Goal: Task Accomplishment & Management: Complete application form

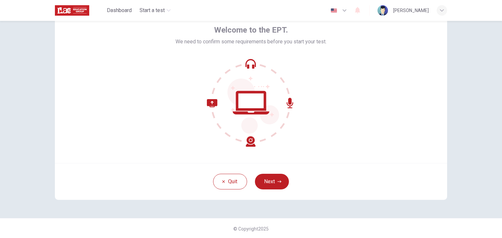
scroll to position [34, 0]
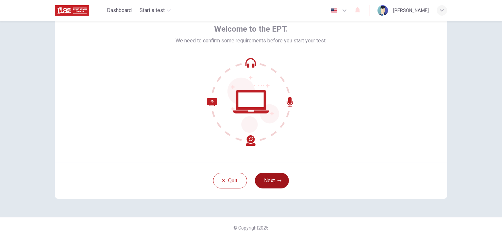
click at [272, 177] on button "Next" at bounding box center [272, 181] width 34 height 16
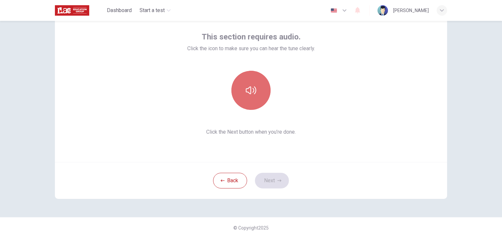
click at [248, 92] on icon "button" at bounding box center [251, 90] width 10 height 10
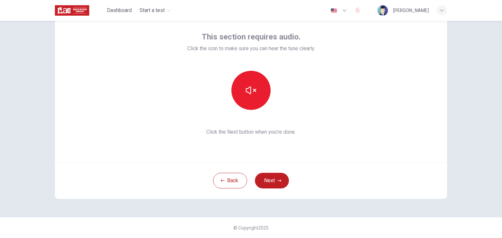
drag, startPoint x: 266, startPoint y: 177, endPoint x: 250, endPoint y: 124, distance: 55.1
click at [250, 124] on div "This section requires audio. Click the icon to make sure you can hear the tune …" at bounding box center [251, 84] width 128 height 105
click at [265, 182] on button "Next" at bounding box center [272, 181] width 34 height 16
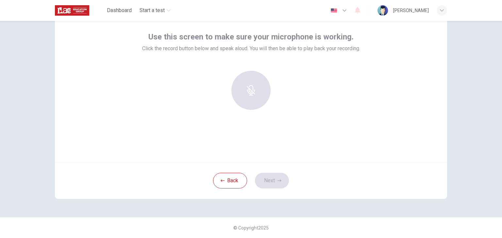
click at [175, 58] on div "Use this screen to make sure your microphone is working. Click the record butto…" at bounding box center [251, 74] width 218 height 84
drag, startPoint x: 259, startPoint y: 87, endPoint x: 253, endPoint y: 87, distance: 5.2
click at [253, 87] on icon "button" at bounding box center [251, 86] width 10 height 10
click at [260, 100] on div "Stop" at bounding box center [250, 90] width 39 height 39
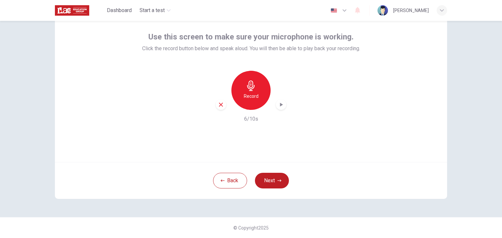
click at [218, 105] on icon "button" at bounding box center [221, 105] width 6 height 6
click at [239, 97] on div "Record" at bounding box center [250, 90] width 39 height 39
click at [280, 105] on icon "button" at bounding box center [281, 105] width 3 height 4
click at [218, 104] on icon "button" at bounding box center [221, 105] width 6 height 6
click at [268, 185] on button "Next" at bounding box center [272, 181] width 34 height 16
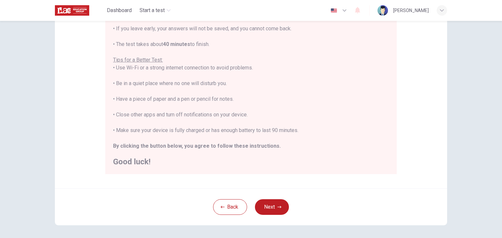
scroll to position [121, 0]
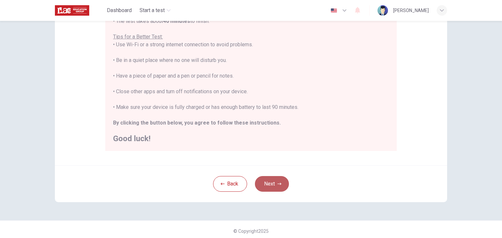
click at [272, 185] on button "Next" at bounding box center [272, 184] width 34 height 16
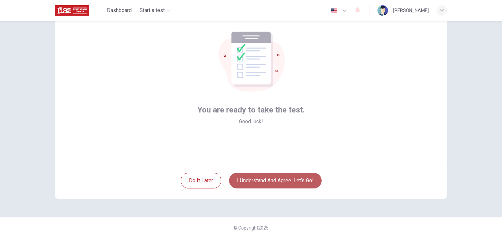
click at [270, 182] on button "I understand and agree. Let’s go!" at bounding box center [275, 181] width 92 height 16
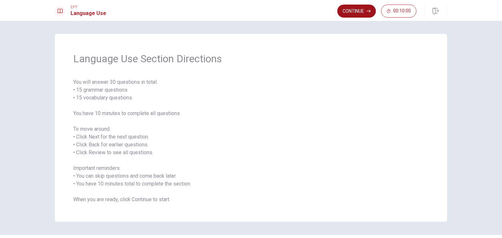
click at [356, 9] on button "Continue" at bounding box center [356, 11] width 39 height 13
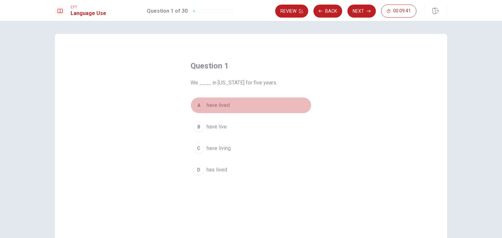
click at [198, 106] on div "A" at bounding box center [198, 105] width 10 height 10
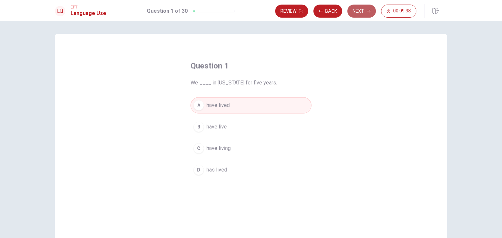
click at [368, 12] on icon "button" at bounding box center [368, 11] width 4 height 4
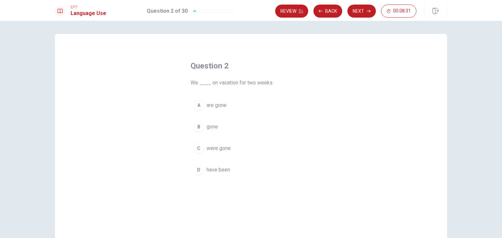
click at [219, 168] on span "have been" at bounding box center [218, 170] width 24 height 8
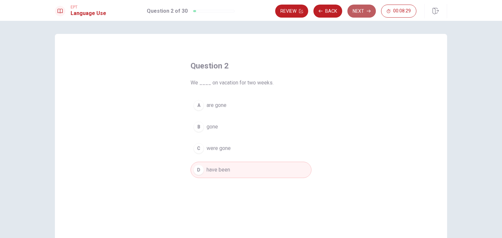
click at [365, 6] on button "Next" at bounding box center [361, 11] width 28 height 13
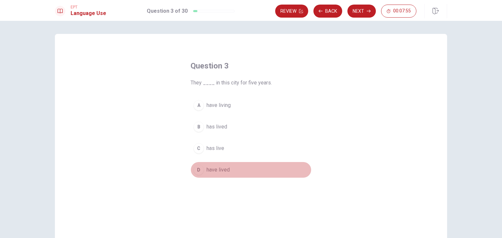
click at [212, 169] on span "have lived" at bounding box center [217, 170] width 23 height 8
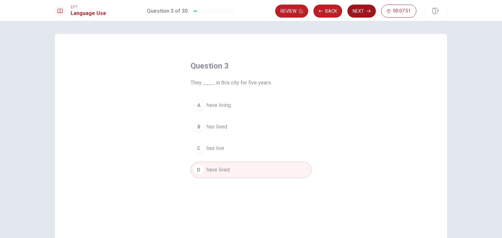
click at [358, 6] on button "Next" at bounding box center [361, 11] width 28 height 13
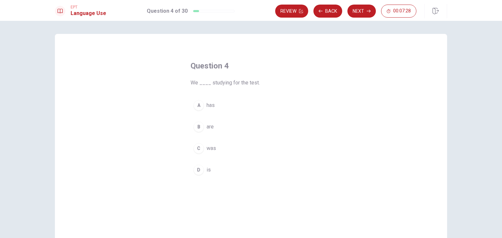
click at [213, 128] on button "B are" at bounding box center [250, 127] width 121 height 16
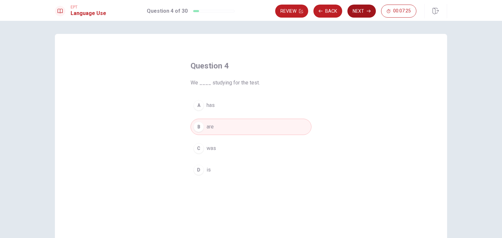
click at [357, 13] on button "Next" at bounding box center [361, 11] width 28 height 13
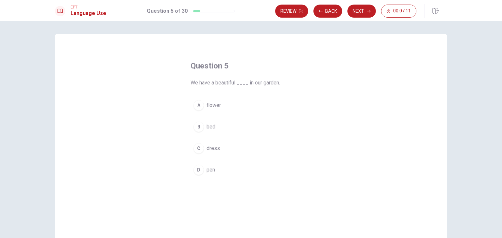
click at [223, 101] on button "A flower" at bounding box center [250, 105] width 121 height 16
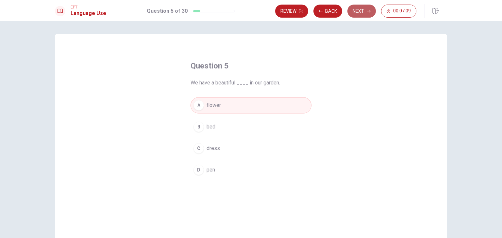
click at [353, 13] on button "Next" at bounding box center [361, 11] width 28 height 13
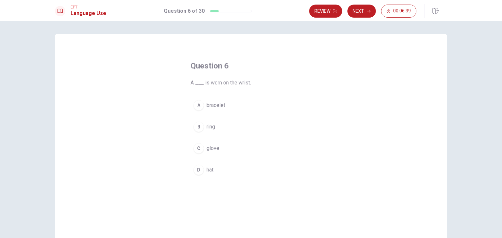
click at [241, 109] on button "A bracelet" at bounding box center [250, 105] width 121 height 16
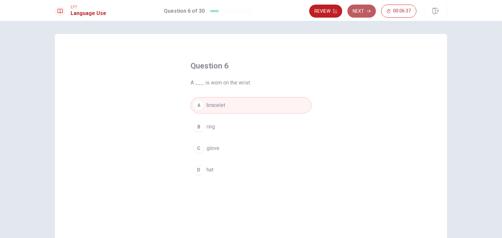
click at [362, 10] on button "Next" at bounding box center [361, 11] width 28 height 13
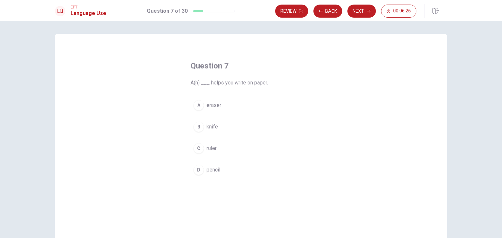
click at [211, 169] on span "pencil" at bounding box center [213, 170] width 14 height 8
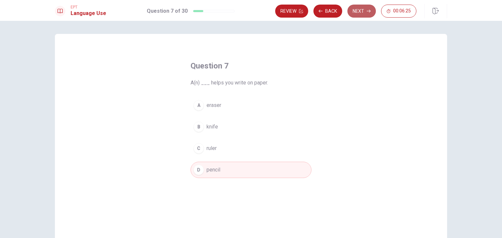
click at [366, 11] on button "Next" at bounding box center [361, 11] width 28 height 13
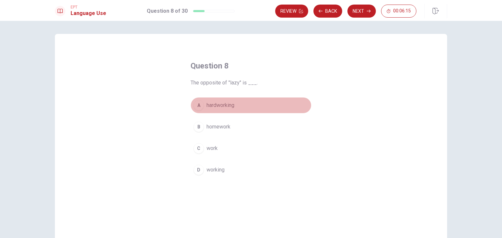
click at [221, 107] on span "hardworking" at bounding box center [220, 106] width 28 height 8
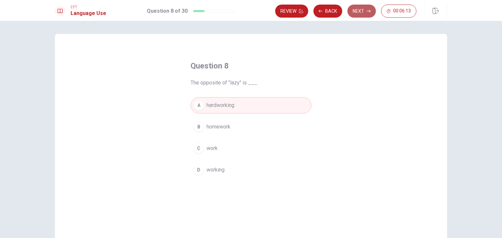
click at [357, 13] on button "Next" at bounding box center [361, 11] width 28 height 13
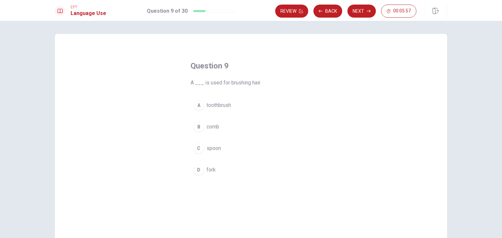
click at [229, 131] on button "B comb" at bounding box center [250, 127] width 121 height 16
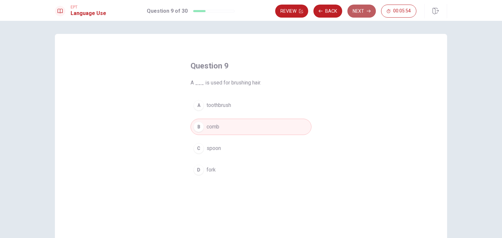
click at [359, 9] on button "Next" at bounding box center [361, 11] width 28 height 13
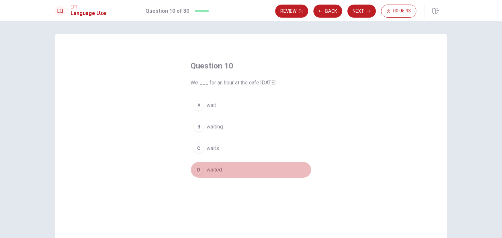
click at [217, 165] on button "D waited" at bounding box center [250, 170] width 121 height 16
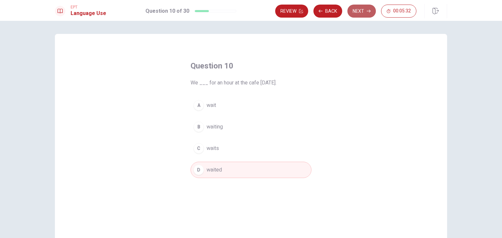
click at [357, 9] on button "Next" at bounding box center [361, 11] width 28 height 13
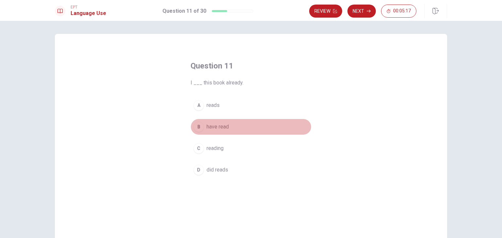
click at [224, 127] on span "have read" at bounding box center [217, 127] width 22 height 8
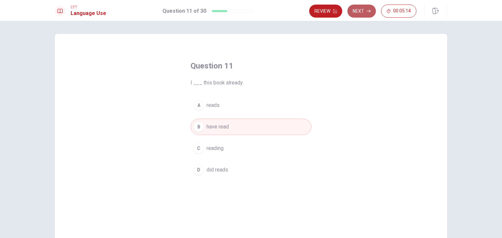
click at [357, 11] on button "Next" at bounding box center [361, 11] width 28 height 13
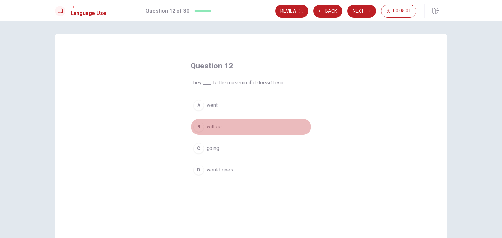
click at [219, 126] on span "will go" at bounding box center [213, 127] width 15 height 8
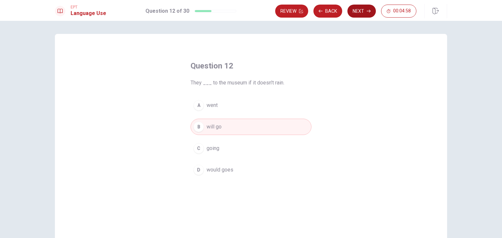
click at [358, 11] on button "Next" at bounding box center [361, 11] width 28 height 13
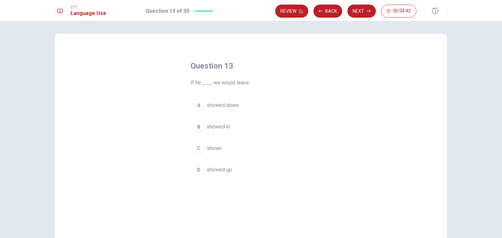
click at [225, 127] on span "showed in" at bounding box center [218, 127] width 24 height 8
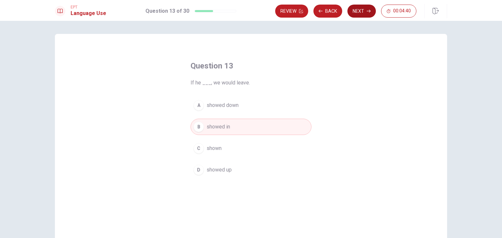
click at [368, 13] on button "Next" at bounding box center [361, 11] width 28 height 13
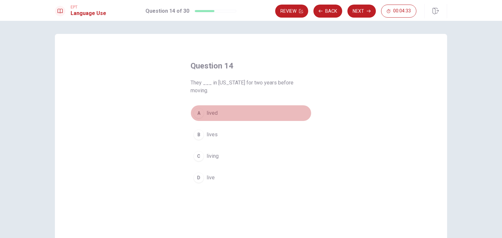
click at [219, 106] on button "A lived" at bounding box center [250, 113] width 121 height 16
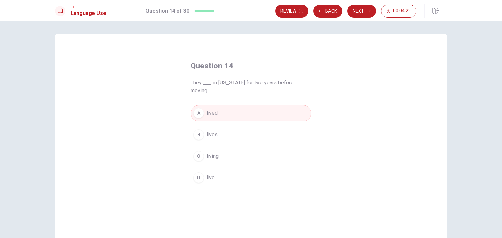
click at [231, 127] on button "B lives" at bounding box center [250, 135] width 121 height 16
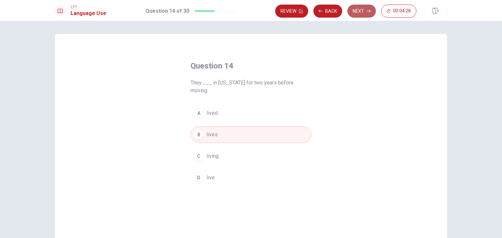
click at [356, 7] on button "Next" at bounding box center [361, 11] width 28 height 13
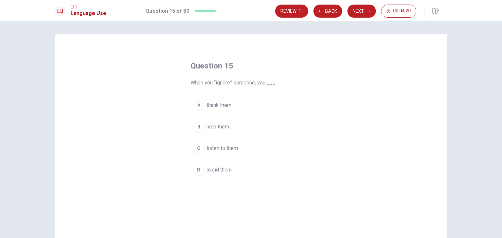
click at [218, 166] on span "avoid them" at bounding box center [218, 170] width 25 height 8
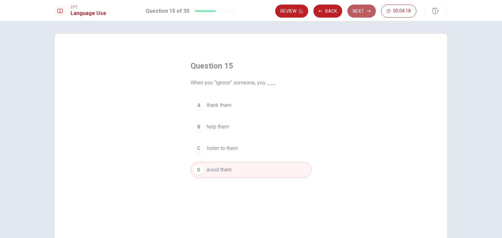
click at [355, 15] on button "Next" at bounding box center [361, 11] width 28 height 13
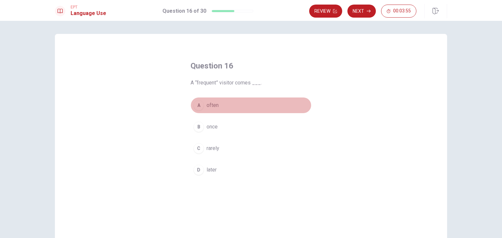
click at [217, 105] on span "often" at bounding box center [212, 106] width 12 height 8
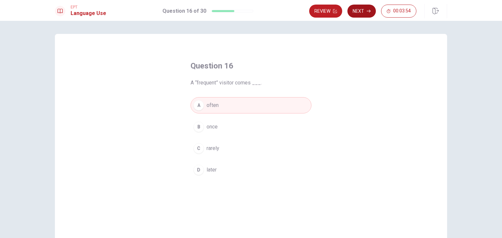
click at [359, 11] on button "Next" at bounding box center [361, 11] width 28 height 13
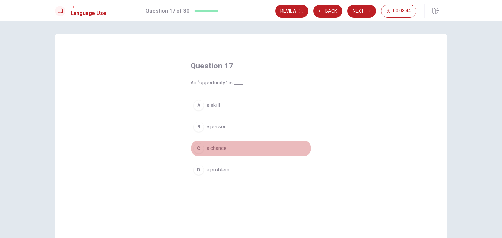
click at [223, 151] on span "a chance" at bounding box center [216, 149] width 20 height 8
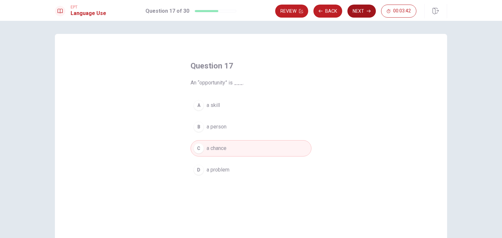
click at [356, 8] on button "Next" at bounding box center [361, 11] width 28 height 13
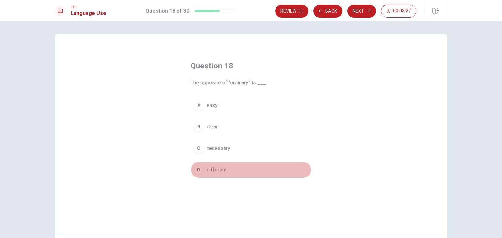
click at [218, 171] on span "different" at bounding box center [216, 170] width 20 height 8
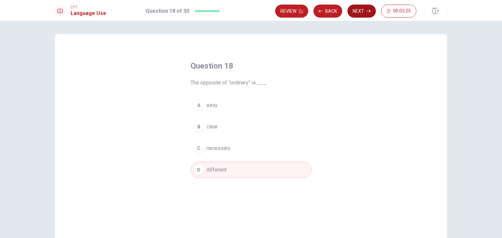
click at [362, 10] on button "Next" at bounding box center [361, 11] width 28 height 13
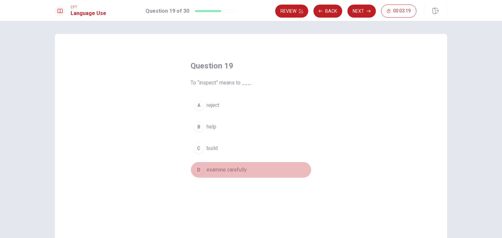
click at [231, 169] on span "examine carefully" at bounding box center [226, 170] width 40 height 8
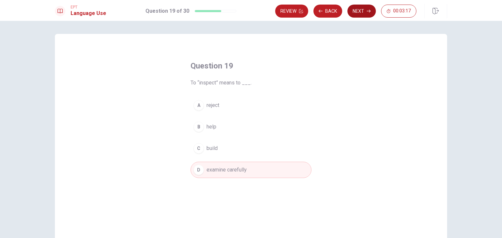
click at [365, 9] on button "Next" at bounding box center [361, 11] width 28 height 13
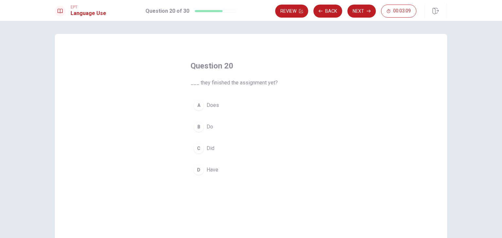
click at [212, 107] on span "Does" at bounding box center [212, 106] width 12 height 8
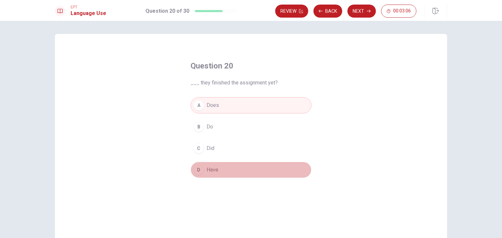
click at [218, 174] on button "D Have" at bounding box center [250, 170] width 121 height 16
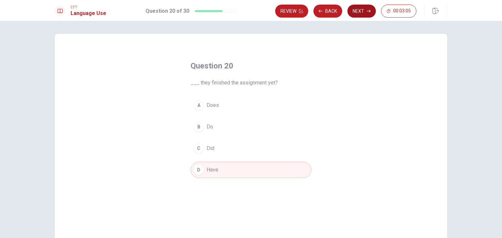
click at [369, 10] on icon "button" at bounding box center [368, 11] width 4 height 4
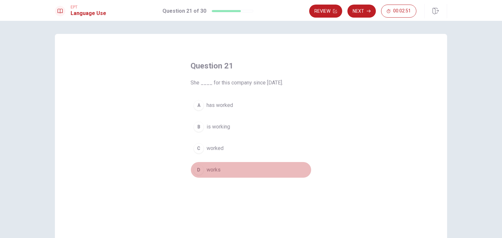
click at [215, 169] on span "works" at bounding box center [213, 170] width 14 height 8
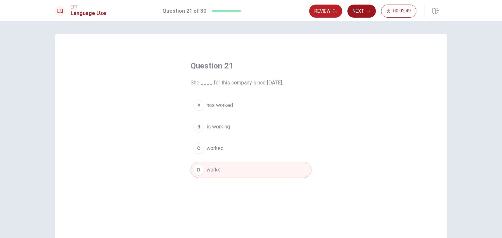
click at [362, 15] on button "Next" at bounding box center [361, 11] width 28 height 13
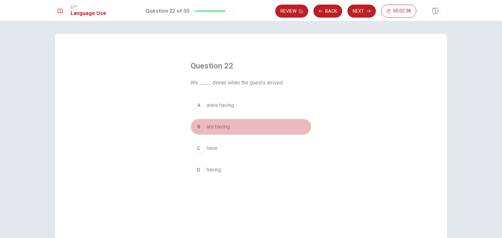
click at [221, 127] on span "are having" at bounding box center [217, 127] width 23 height 8
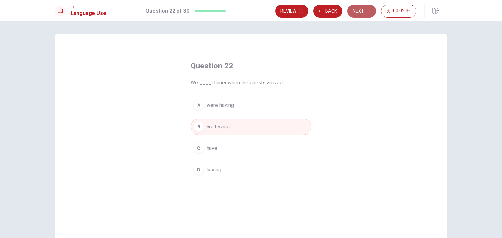
click at [362, 15] on button "Next" at bounding box center [361, 11] width 28 height 13
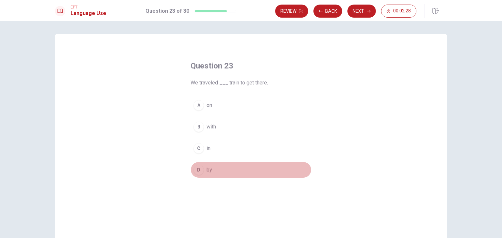
click at [212, 168] on button "D by" at bounding box center [250, 170] width 121 height 16
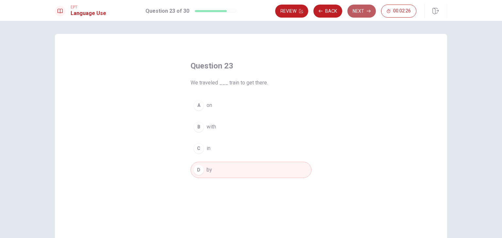
click at [358, 14] on button "Next" at bounding box center [361, 11] width 28 height 13
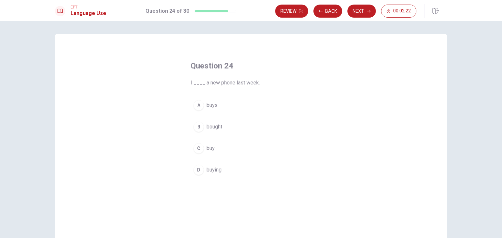
click at [219, 128] on span "bought" at bounding box center [214, 127] width 16 height 8
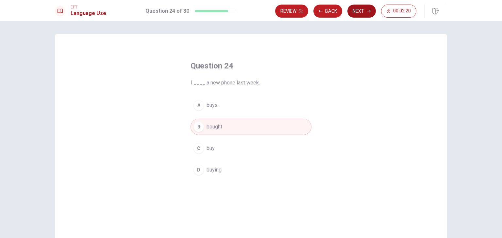
click at [364, 7] on button "Next" at bounding box center [361, 11] width 28 height 13
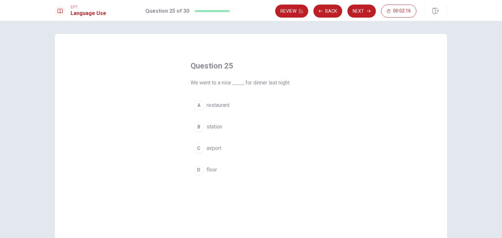
click at [234, 101] on button "A restaurant" at bounding box center [250, 105] width 121 height 16
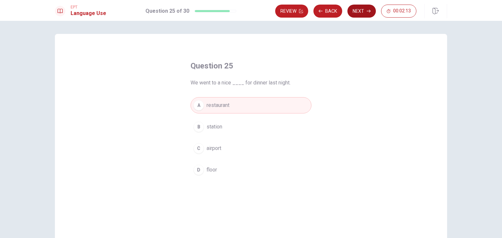
click at [368, 8] on button "Next" at bounding box center [361, 11] width 28 height 13
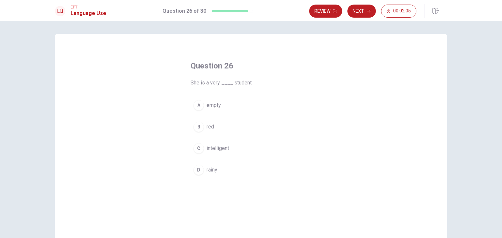
click at [220, 148] on span "intelligent" at bounding box center [217, 149] width 23 height 8
click at [358, 19] on div "EPT Language Use Question 26 of 30 Review Next 00:02:03" at bounding box center [251, 10] width 502 height 21
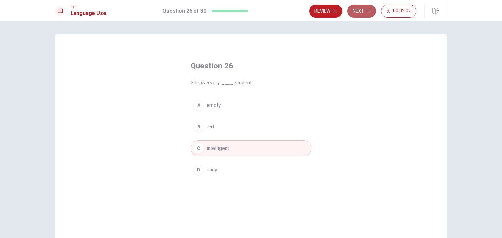
click at [361, 15] on button "Next" at bounding box center [361, 11] width 28 height 13
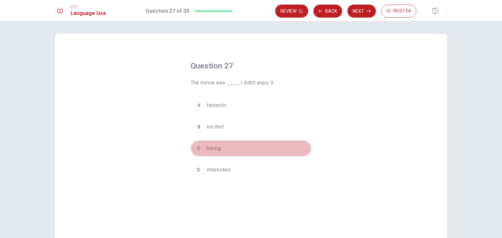
click at [218, 149] on span "boring" at bounding box center [213, 149] width 14 height 8
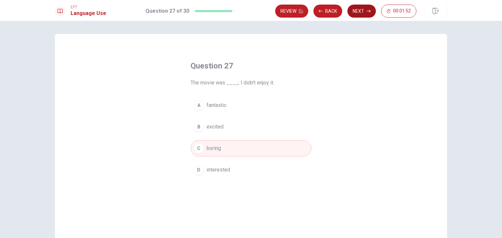
click at [367, 15] on button "Next" at bounding box center [361, 11] width 28 height 13
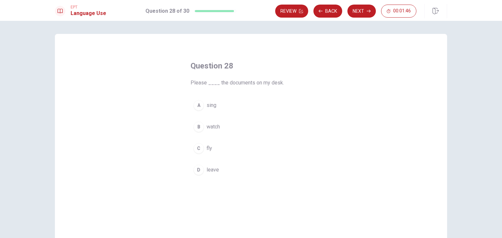
click at [218, 169] on button "D leave" at bounding box center [250, 170] width 121 height 16
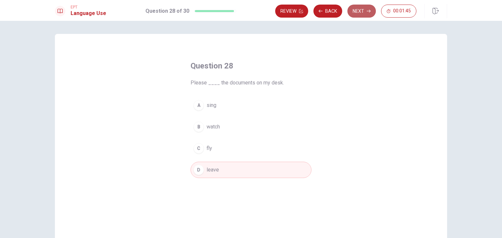
click at [365, 14] on button "Next" at bounding box center [361, 11] width 28 height 13
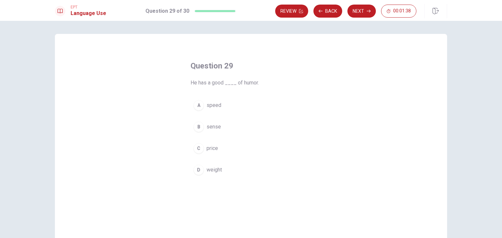
click at [218, 127] on span "sense" at bounding box center [213, 127] width 14 height 8
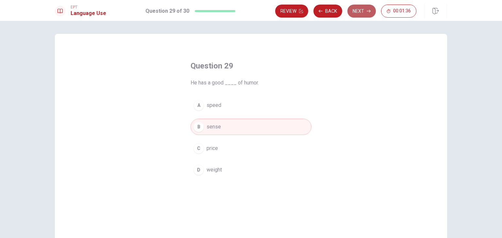
click at [364, 7] on button "Next" at bounding box center [361, 11] width 28 height 13
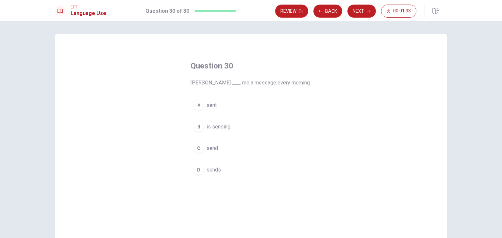
drag, startPoint x: 246, startPoint y: 94, endPoint x: 251, endPoint y: 90, distance: 6.4
click at [251, 90] on div "Question 30 [PERSON_NAME] ___ me a message every morning. A sent B is sending C…" at bounding box center [250, 119] width 147 height 138
click at [217, 171] on span "sends" at bounding box center [213, 170] width 14 height 8
click at [221, 127] on span "is sending" at bounding box center [218, 127] width 24 height 8
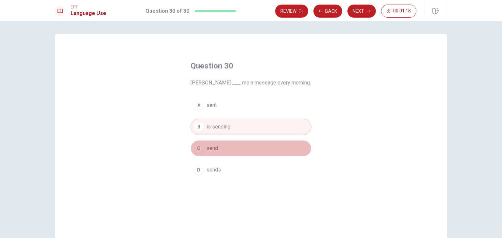
click at [216, 147] on button "C send" at bounding box center [250, 148] width 121 height 16
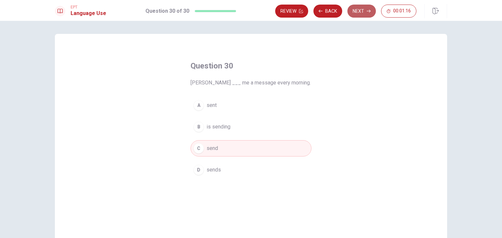
click at [352, 16] on button "Next" at bounding box center [361, 11] width 28 height 13
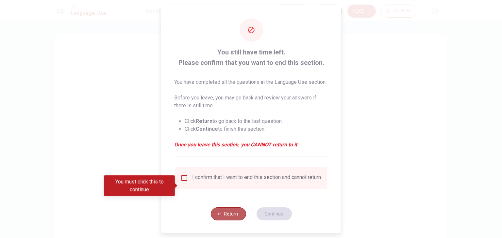
click at [225, 221] on button "Return" at bounding box center [227, 214] width 35 height 13
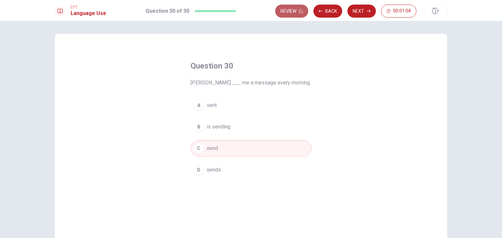
click at [296, 14] on button "Review" at bounding box center [291, 11] width 33 height 13
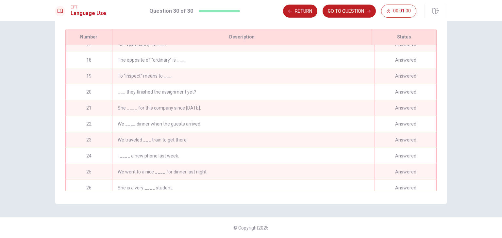
scroll to position [335, 0]
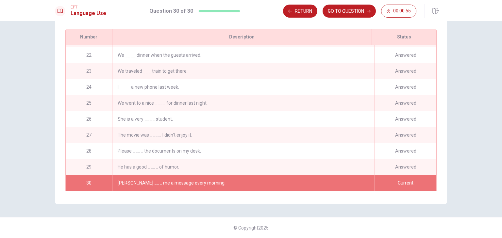
click at [471, 101] on div "Review This is a list of questions. The last question you looked at is highligh…" at bounding box center [251, 130] width 502 height 218
click at [421, 111] on div "Answered" at bounding box center [405, 119] width 62 height 16
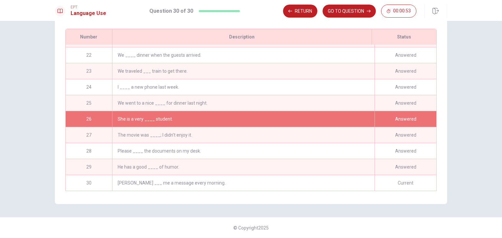
click at [375, 95] on div "Answered" at bounding box center [405, 103] width 62 height 16
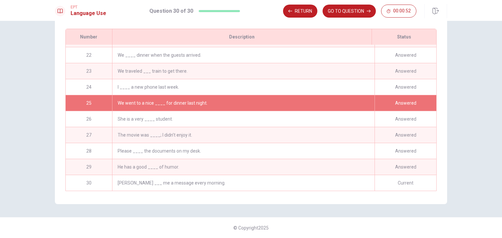
click at [314, 134] on div "The movie was ____; I didn’t enjoy it." at bounding box center [243, 135] width 262 height 16
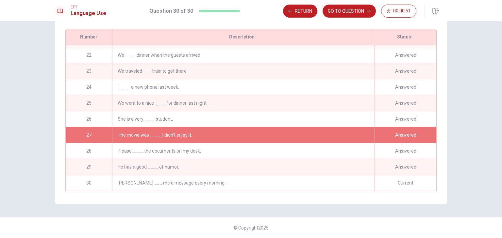
click at [288, 177] on div "[PERSON_NAME] ___ me a message every morning." at bounding box center [243, 183] width 262 height 16
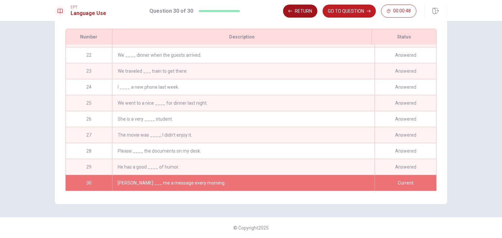
click at [304, 15] on button "Return" at bounding box center [300, 11] width 34 height 13
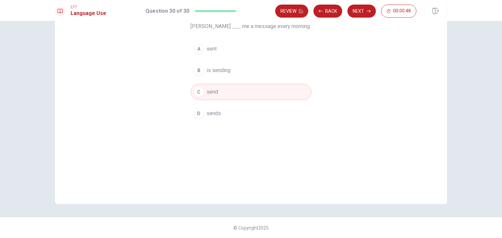
scroll to position [56, 0]
click at [242, 117] on button "D sends" at bounding box center [250, 113] width 121 height 16
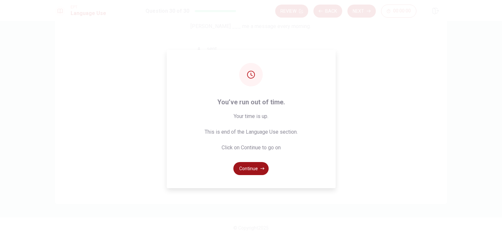
click at [252, 169] on button "Continue" at bounding box center [250, 168] width 35 height 13
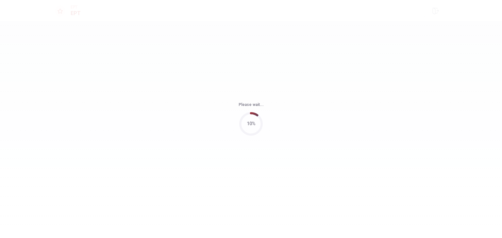
scroll to position [0, 0]
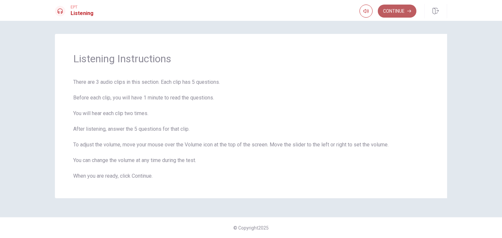
click at [392, 9] on button "Continue" at bounding box center [397, 11] width 39 height 13
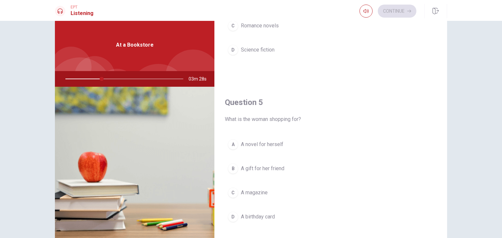
scroll to position [606, 0]
click at [272, 162] on span "A gift for her friend" at bounding box center [262, 166] width 43 height 8
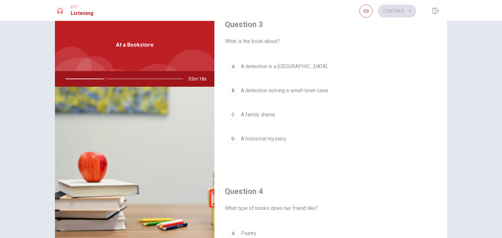
scroll to position [350, 0]
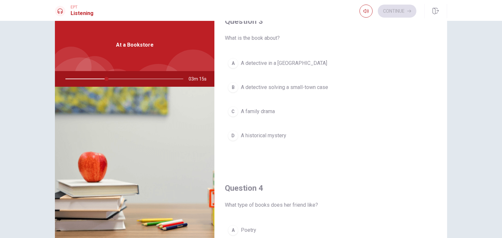
click at [277, 84] on span "A detective solving a small-town case" at bounding box center [284, 88] width 87 height 8
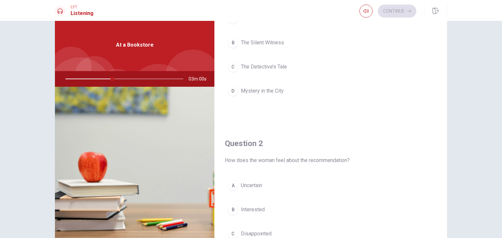
scroll to position [0, 0]
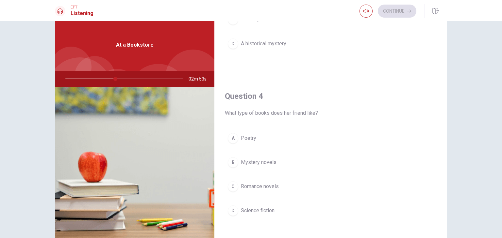
click at [275, 157] on button "B Mystery novels" at bounding box center [331, 162] width 212 height 16
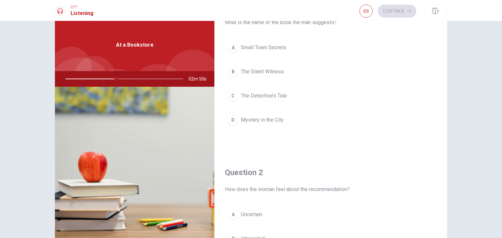
scroll to position [31, 0]
click at [280, 77] on button "B The Silent Witness" at bounding box center [331, 72] width 212 height 16
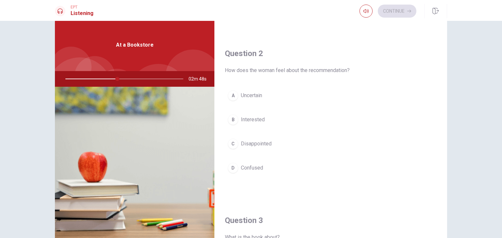
scroll to position [154, 0]
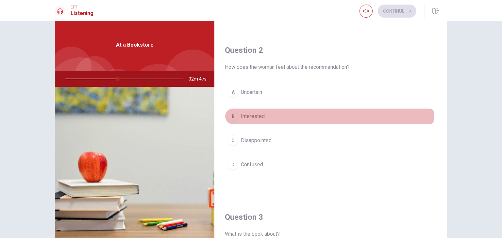
click at [261, 115] on span "Interested" at bounding box center [253, 117] width 24 height 8
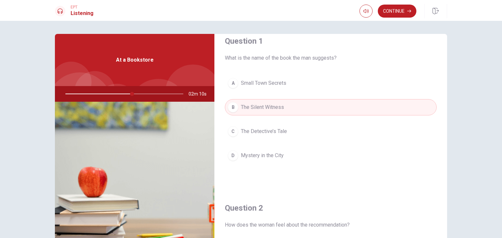
scroll to position [3, 0]
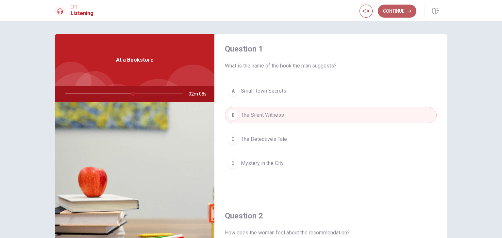
click at [397, 7] on button "Continue" at bounding box center [397, 11] width 39 height 13
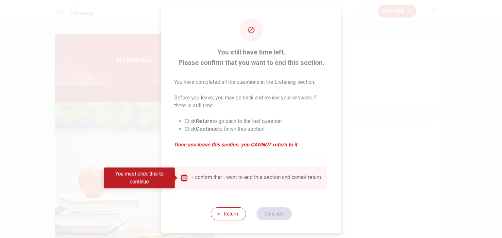
click at [184, 177] on input "You must click this to continue" at bounding box center [184, 178] width 8 height 8
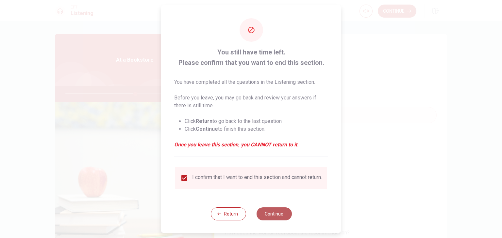
click at [279, 215] on button "Continue" at bounding box center [273, 214] width 35 height 13
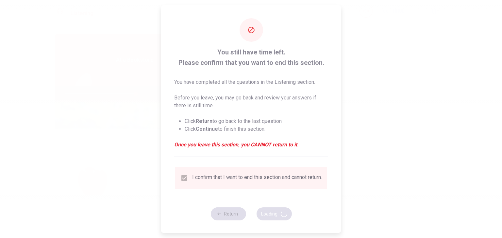
type input "60"
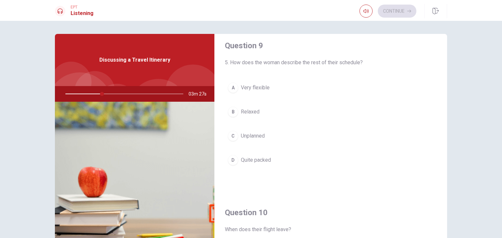
scroll to position [606, 0]
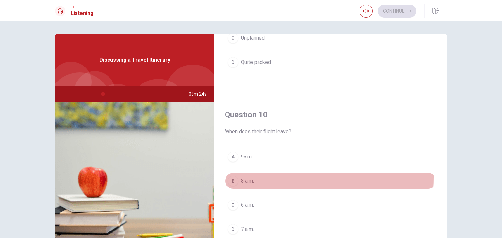
click at [264, 175] on button "B 8 a.m." at bounding box center [331, 181] width 212 height 16
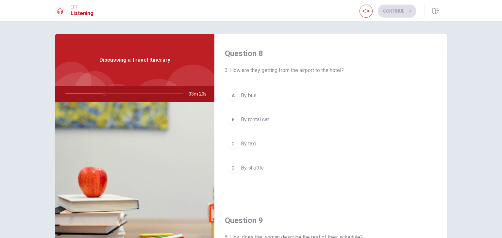
scroll to position [329, 0]
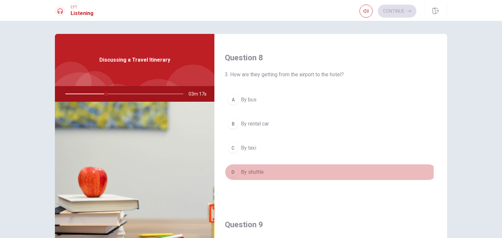
click at [270, 171] on button "D By shuttle" at bounding box center [331, 172] width 212 height 16
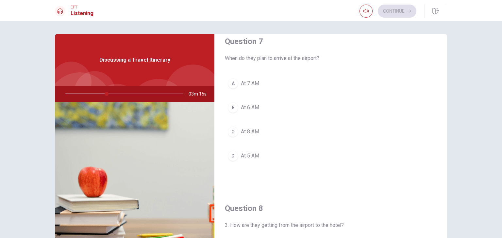
scroll to position [172, 0]
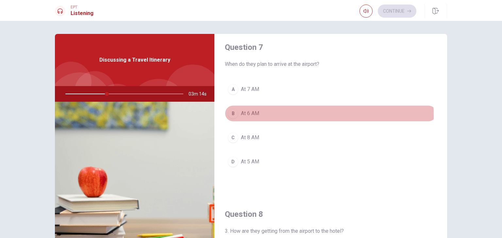
click at [261, 115] on button "B At 6 AM" at bounding box center [331, 113] width 212 height 16
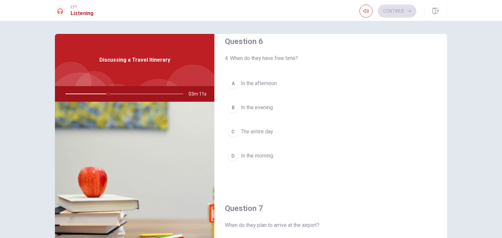
scroll to position [10, 0]
click at [261, 85] on span "In the afternoon" at bounding box center [259, 85] width 36 height 8
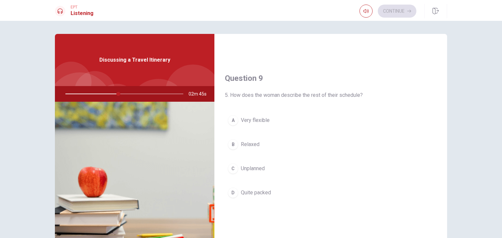
scroll to position [475, 0]
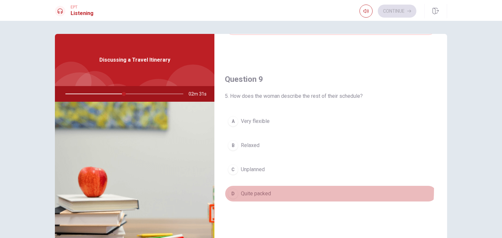
click at [264, 186] on button "D Quite packed" at bounding box center [331, 194] width 212 height 16
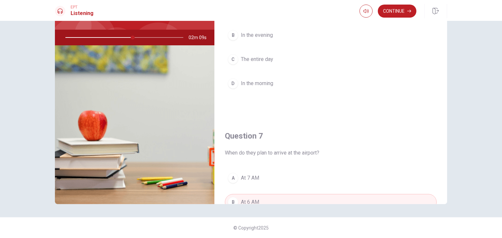
scroll to position [0, 0]
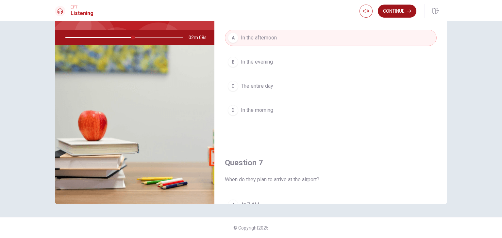
click at [405, 12] on button "Continue" at bounding box center [397, 11] width 39 height 13
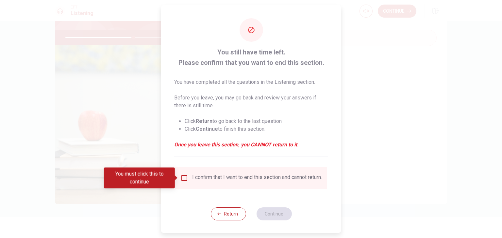
click at [184, 178] on input "You must click this to continue" at bounding box center [184, 178] width 8 height 8
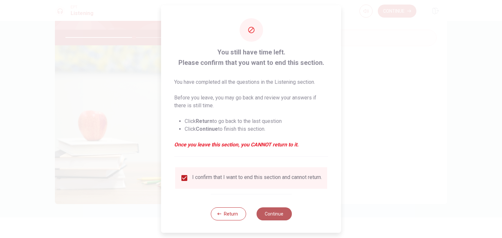
click at [268, 219] on button "Continue" at bounding box center [273, 214] width 35 height 13
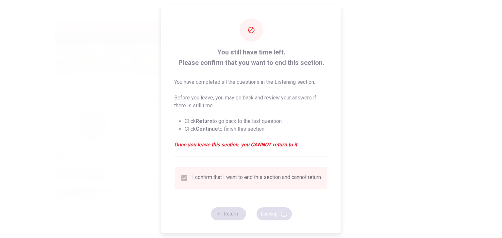
type input "59"
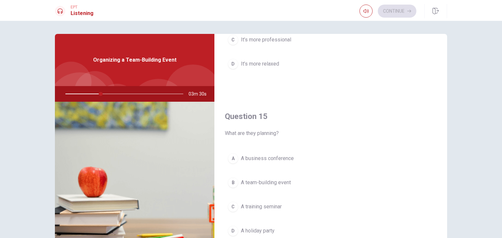
scroll to position [606, 0]
click at [283, 173] on button "B A team-building event" at bounding box center [331, 181] width 212 height 16
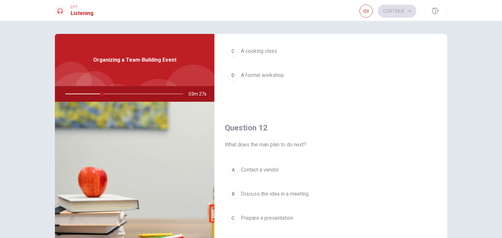
scroll to position [0, 0]
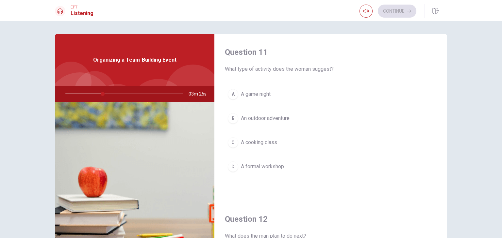
click at [284, 115] on span "An outdoor adventure" at bounding box center [265, 119] width 49 height 8
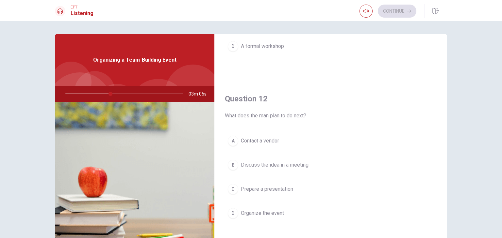
scroll to position [122, 0]
click at [285, 162] on span "Discuss the idea in a meeting" at bounding box center [275, 164] width 68 height 8
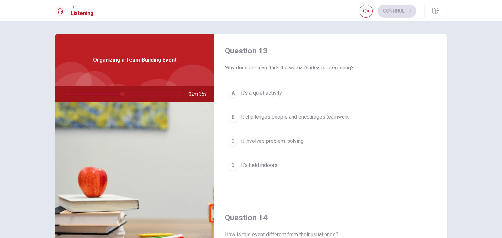
scroll to position [335, 0]
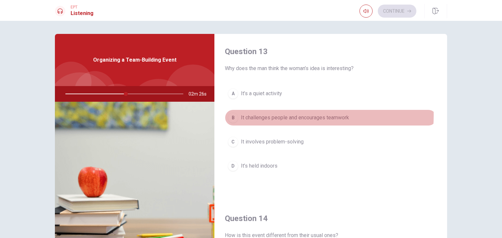
click at [250, 114] on span "It challenges people and encourages teamwork" at bounding box center [295, 118] width 108 height 8
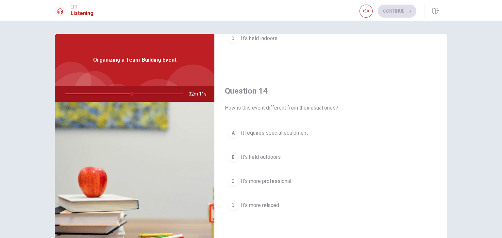
scroll to position [468, 0]
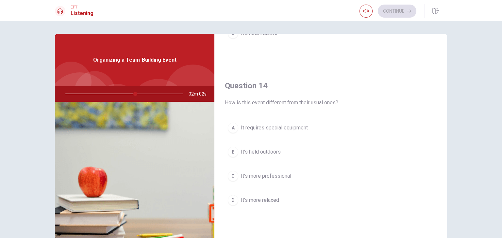
click at [260, 144] on button "B It’s held outdoors" at bounding box center [331, 152] width 212 height 16
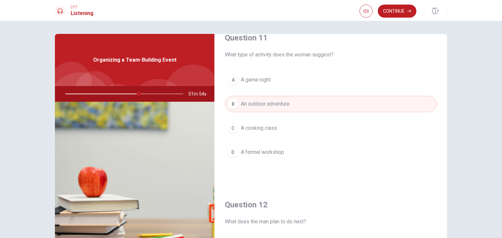
scroll to position [0, 0]
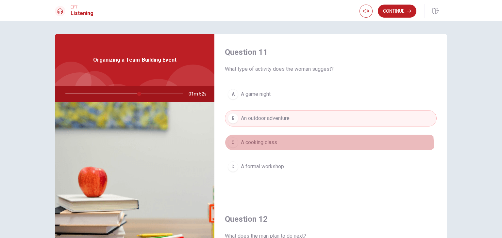
click at [282, 150] on button "C A cooking class" at bounding box center [331, 143] width 212 height 16
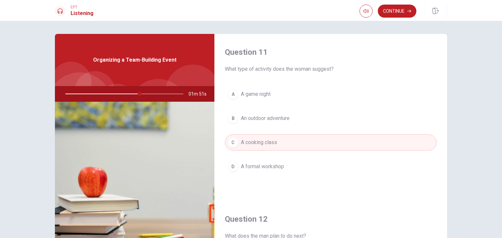
click at [304, 121] on button "B An outdoor adventure" at bounding box center [331, 118] width 212 height 16
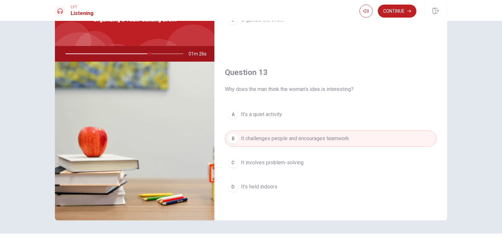
scroll to position [263, 0]
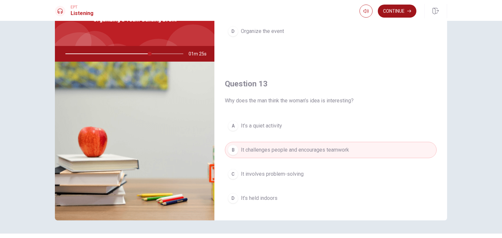
click at [398, 9] on button "Continue" at bounding box center [397, 11] width 39 height 13
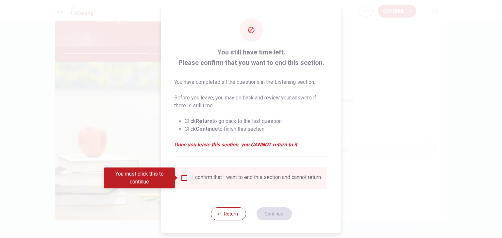
click at [185, 180] on input "You must click this to continue" at bounding box center [184, 178] width 8 height 8
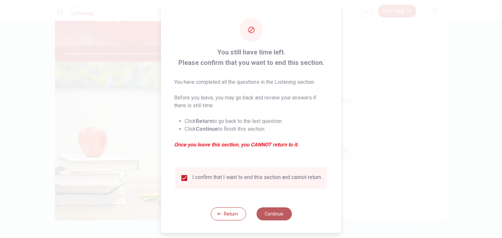
click at [279, 217] on button "Continue" at bounding box center [273, 214] width 35 height 13
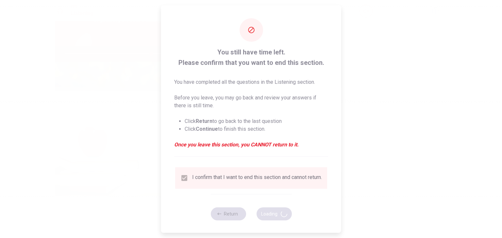
type input "73"
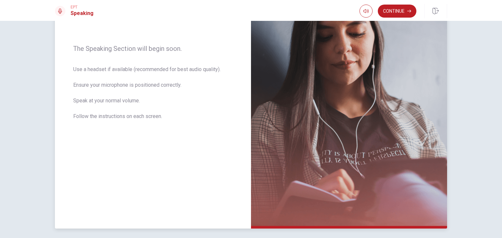
scroll to position [114, 0]
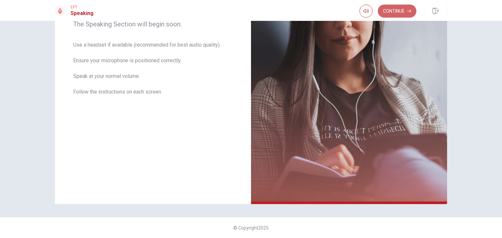
click at [405, 13] on button "Continue" at bounding box center [397, 11] width 39 height 13
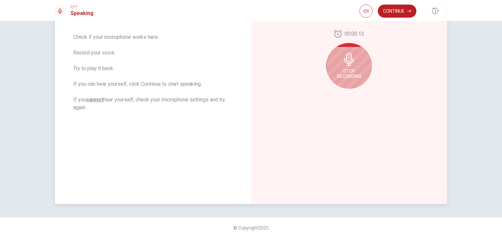
scroll to position [82, 0]
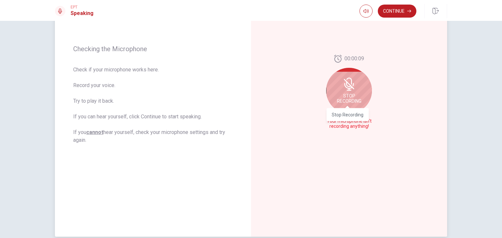
click at [351, 98] on span "Stop Recording" at bounding box center [349, 98] width 24 height 10
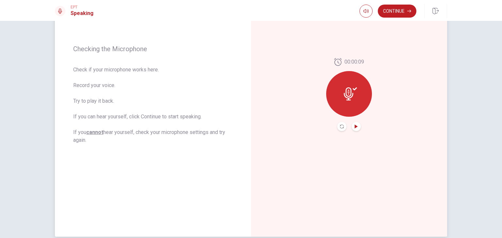
click at [355, 125] on icon "Play Audio" at bounding box center [356, 127] width 4 height 4
click at [353, 101] on div at bounding box center [349, 94] width 46 height 46
click at [342, 127] on icon "Record Again" at bounding box center [342, 127] width 4 height 4
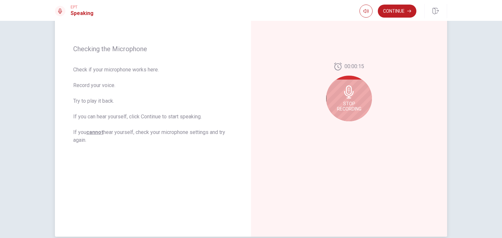
click at [353, 108] on span "Stop Recording" at bounding box center [349, 106] width 24 height 10
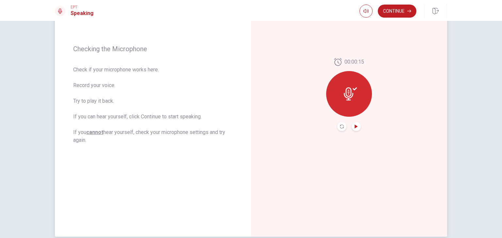
click at [354, 128] on icon "Play Audio" at bounding box center [355, 127] width 3 height 4
click at [356, 128] on button "Play Audio" at bounding box center [355, 126] width 9 height 9
click at [340, 125] on icon "Record Again" at bounding box center [342, 127] width 4 height 4
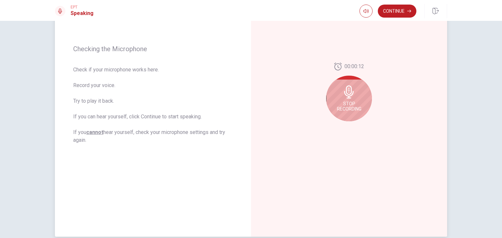
click at [353, 120] on div "Stop Recording" at bounding box center [349, 99] width 46 height 46
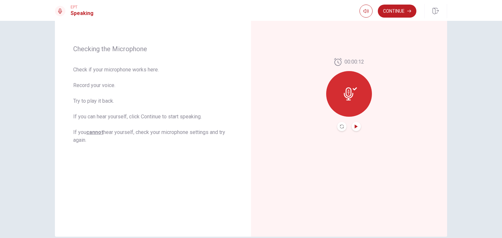
click at [355, 128] on icon "Play Audio" at bounding box center [356, 127] width 4 height 4
click at [351, 127] on button "Play Audio" at bounding box center [355, 126] width 9 height 9
click at [354, 127] on icon "Pause Audio" at bounding box center [355, 127] width 3 height 4
click at [340, 125] on icon "Record Again" at bounding box center [342, 127] width 4 height 4
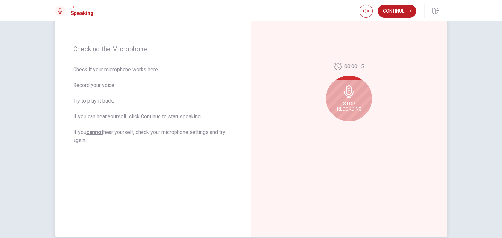
click at [340, 109] on span "Stop Recording" at bounding box center [349, 106] width 24 height 10
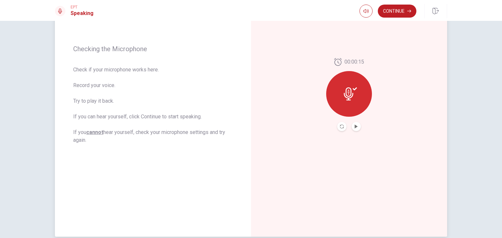
click at [337, 126] on button "Record Again" at bounding box center [341, 126] width 9 height 9
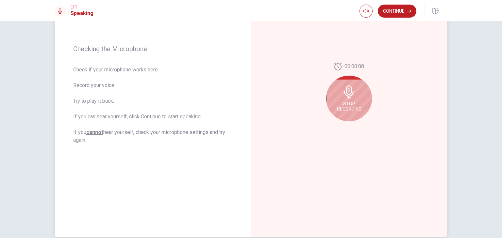
click at [344, 109] on span "Stop Recording" at bounding box center [349, 106] width 24 height 10
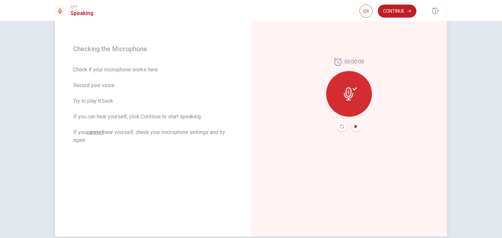
click at [355, 127] on icon "Play Audio" at bounding box center [355, 127] width 3 height 4
click at [340, 128] on icon "Record Again" at bounding box center [342, 127] width 4 height 4
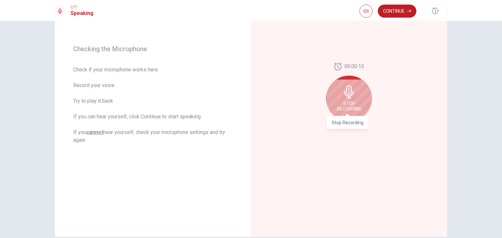
click at [351, 102] on span "Stop Recording" at bounding box center [349, 106] width 24 height 10
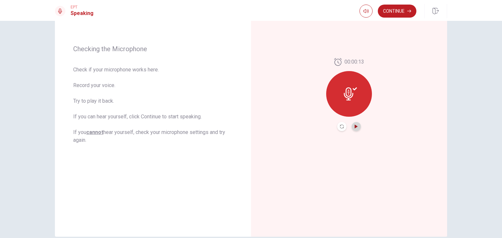
click at [354, 128] on icon "Play Audio" at bounding box center [356, 127] width 4 height 4
click at [342, 126] on button "Record Again" at bounding box center [341, 126] width 9 height 9
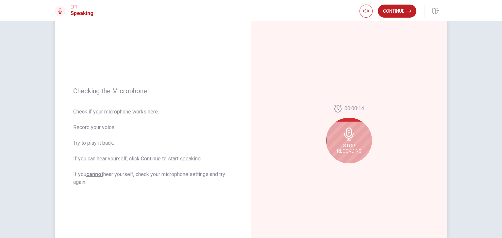
scroll to position [0, 0]
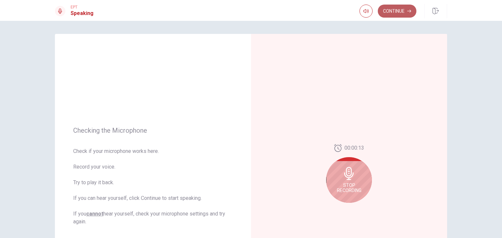
click at [391, 9] on button "Continue" at bounding box center [397, 11] width 39 height 13
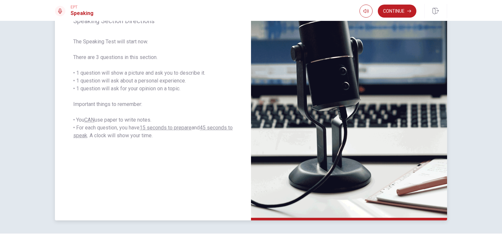
scroll to position [65, 0]
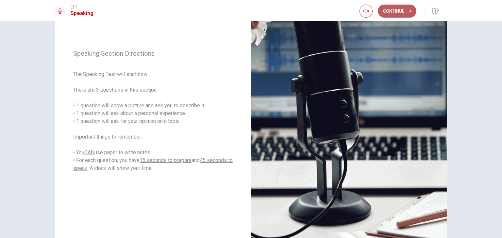
click at [399, 11] on button "Continue" at bounding box center [397, 11] width 39 height 13
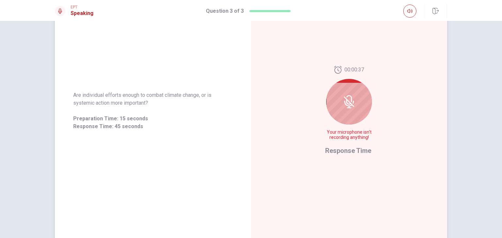
click at [353, 107] on icon at bounding box center [348, 101] width 13 height 13
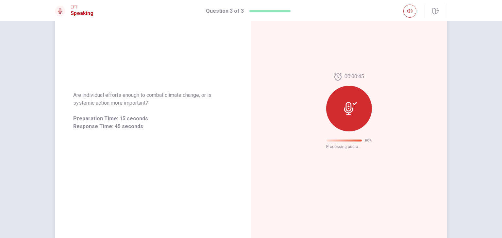
scroll to position [0, 0]
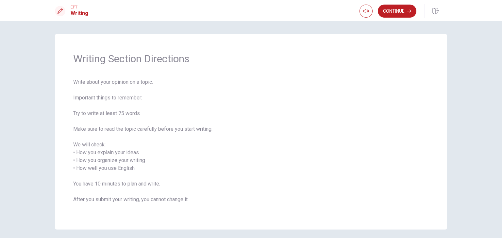
drag, startPoint x: 70, startPoint y: 152, endPoint x: 160, endPoint y: 175, distance: 92.9
click at [160, 175] on div "Writing Section Directions Write about your opinion on a topic. Important thing…" at bounding box center [251, 132] width 392 height 196
drag, startPoint x: 73, startPoint y: 149, endPoint x: 133, endPoint y: 167, distance: 62.8
click at [141, 173] on span "Write about your opinion on a topic. Important things to remember: Try to write…" at bounding box center [250, 144] width 355 height 133
click at [118, 164] on span "Write about your opinion on a topic. Important things to remember: Try to write…" at bounding box center [250, 144] width 355 height 133
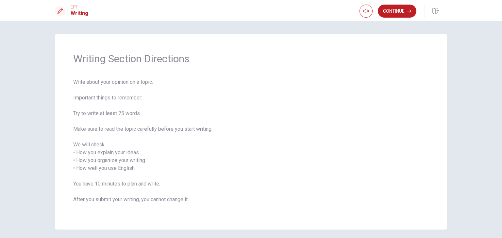
drag, startPoint x: 118, startPoint y: 164, endPoint x: 114, endPoint y: 163, distance: 4.1
click at [118, 165] on span "Write about your opinion on a topic. Important things to remember: Try to write…" at bounding box center [250, 144] width 355 height 133
click at [111, 163] on span "Write about your opinion on a topic. Important things to remember: Try to write…" at bounding box center [250, 144] width 355 height 133
click at [104, 162] on span "Write about your opinion on a topic. Important things to remember: Try to write…" at bounding box center [250, 144] width 355 height 133
click at [399, 8] on button "Continue" at bounding box center [397, 11] width 39 height 13
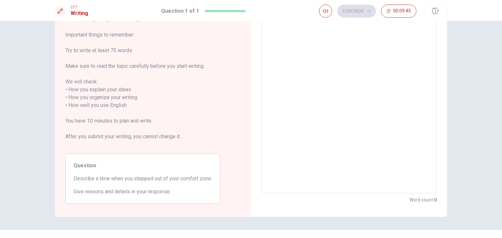
scroll to position [60, 0]
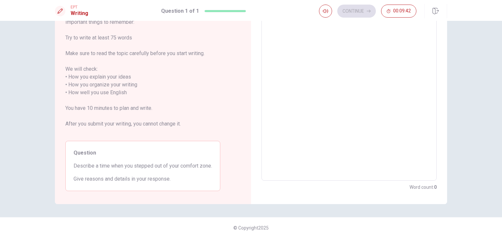
click at [340, 113] on textarea at bounding box center [349, 88] width 166 height 173
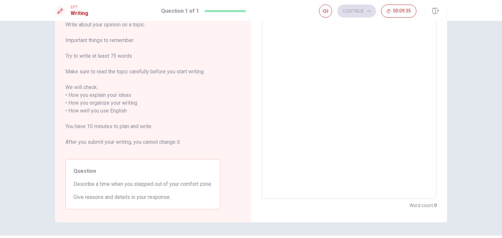
scroll to position [27, 0]
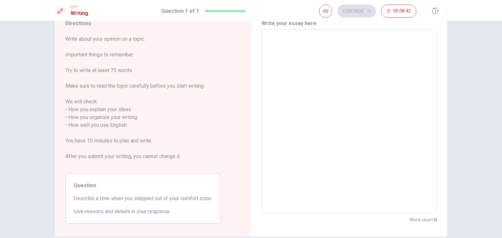
type textarea "w"
type textarea "x"
type textarea "we"
type textarea "x"
type textarea "w"
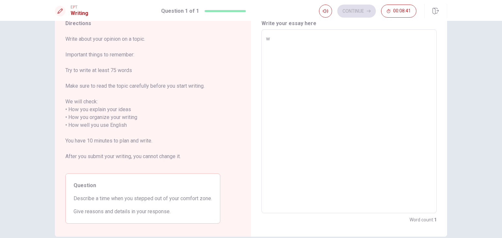
type textarea "x"
type textarea "I"
type textarea "x"
type textarea "L"
type textarea "x"
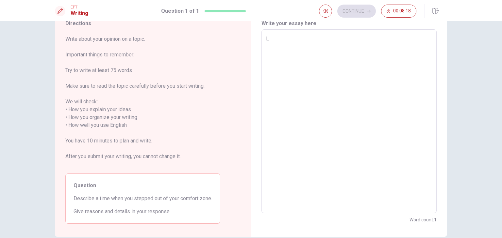
type textarea "La"
type textarea "x"
type textarea "Las"
type textarea "x"
type textarea "Last"
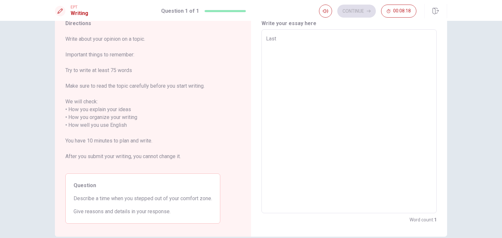
type textarea "x"
type textarea "Last"
type textarea "x"
type textarea "Last w"
type textarea "x"
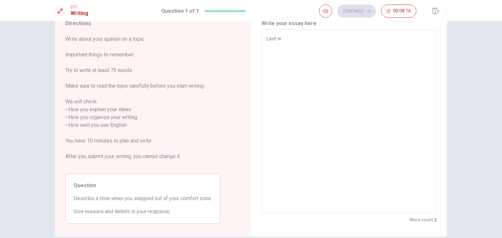
type textarea "Last we"
type textarea "x"
type textarea "Last wee"
type textarea "x"
type textarea "Last week"
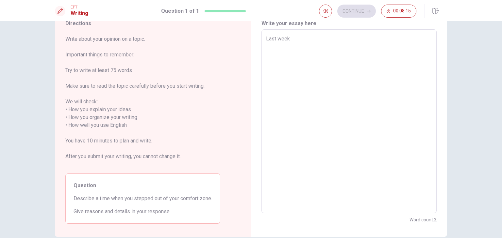
type textarea "x"
type textarea "Last week"
type textarea "x"
type textarea "Last week I"
type textarea "x"
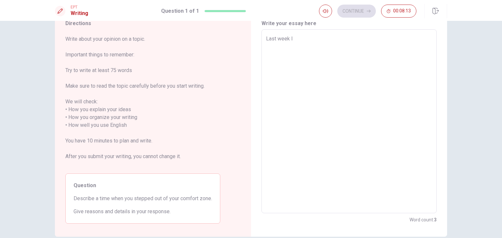
type textarea "Last week I"
type textarea "x"
type textarea "Last week I a"
type textarea "x"
type textarea "Last week I as"
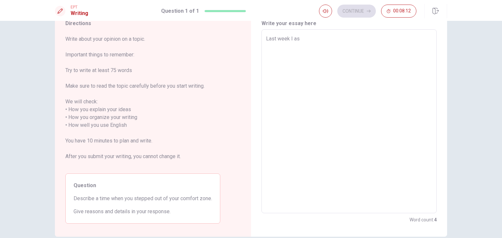
type textarea "x"
type textarea "Last week I ask"
type textarea "x"
type textarea "Last week I aske"
type textarea "x"
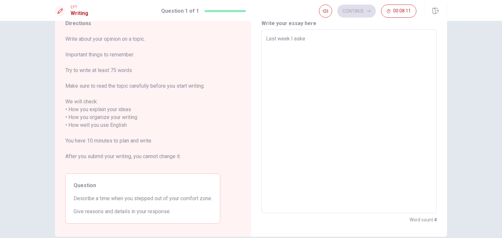
type textarea "Last week I asked"
type textarea "x"
type textarea "Last week I asked"
type textarea "x"
type textarea "Last week I asked a"
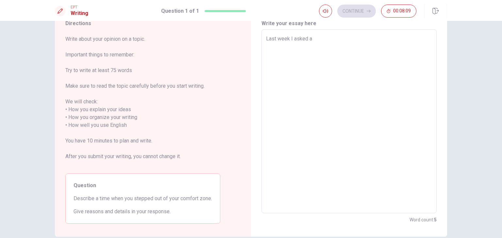
type textarea "x"
type textarea "Last week I asked a"
type textarea "x"
type textarea "Last week I asked a r"
type textarea "x"
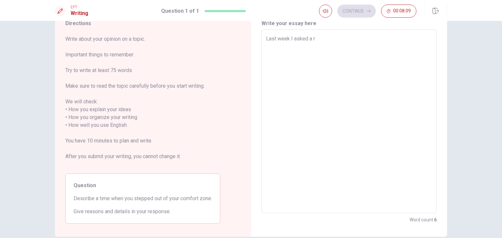
type textarea "Last week I asked a ra"
type textarea "x"
type textarea "Last week I asked a ran"
type textarea "x"
type textarea "Last week I asked a rand"
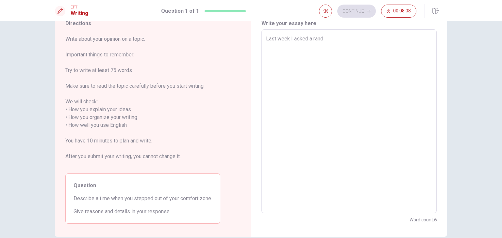
type textarea "x"
type textarea "Last week I asked a [PERSON_NAME]"
type textarea "x"
type textarea "Last week I asked a random"
type textarea "x"
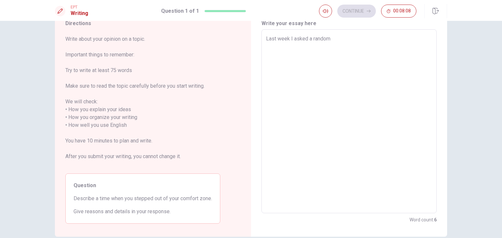
type textarea "Last week I asked a random"
type textarea "x"
type textarea "Last week I asked a random p"
type textarea "x"
type textarea "Last week I asked a random pe"
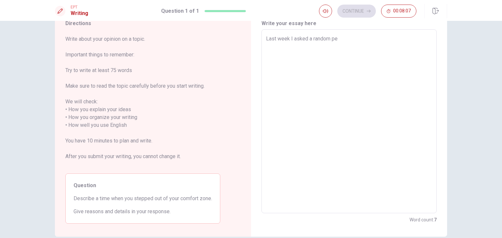
type textarea "x"
type textarea "Last week I asked a random per"
type textarea "x"
type textarea "Last week I asked a random pers"
type textarea "x"
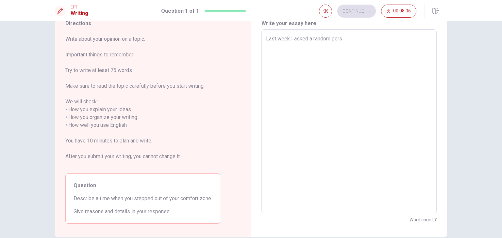
type textarea "Last week I asked a random perso"
type textarea "x"
type textarea "Last week I asked a random person"
type textarea "x"
type textarea "Last week I asked a random person"
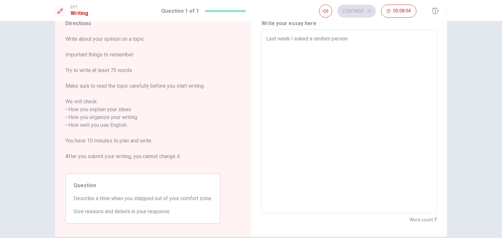
type textarea "x"
type textarea "Last week I asked a random person i"
type textarea "x"
type textarea "Last week I asked a random person in"
type textarea "x"
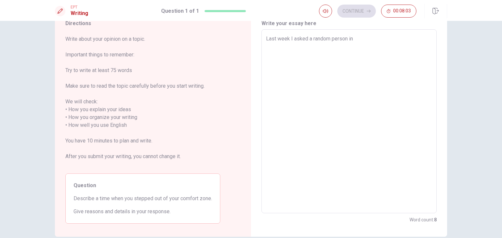
type textarea "Last week I asked a random person in"
type textarea "x"
type textarea "Last week I asked a random person in t"
type textarea "x"
type textarea "Last week I asked a random person in th"
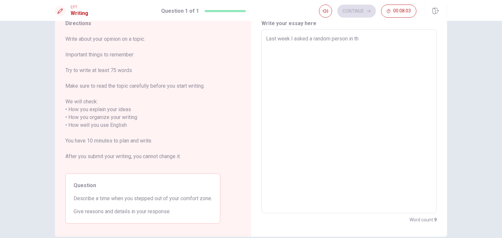
type textarea "x"
type textarea "Last week I asked a random person in the"
type textarea "x"
type textarea "Last week I asked a random person in the"
type textarea "x"
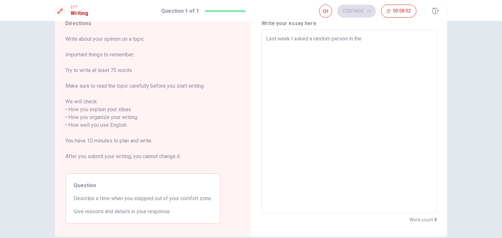
type textarea "Last week I asked a random person in the c"
type textarea "x"
type textarea "Last week I asked a random person in the ci"
type textarea "x"
type textarea "Last week I asked a random person in the cit"
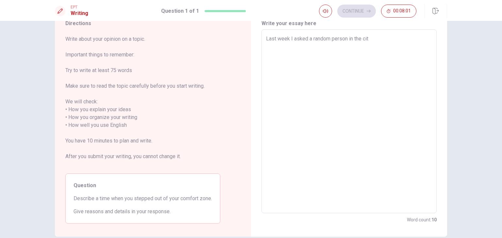
type textarea "x"
type textarea "Last week I asked a random person in the city"
type textarea "x"
type textarea "Last week I asked a random person in the city"
type textarea "x"
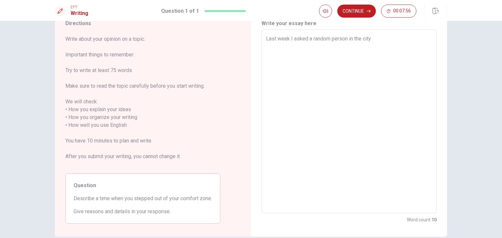
type textarea "Last week I asked a random person in the city w"
type textarea "x"
type textarea "Last week I asked a random person in the city wh"
type textarea "x"
type textarea "Last week I asked a random person in the city whe"
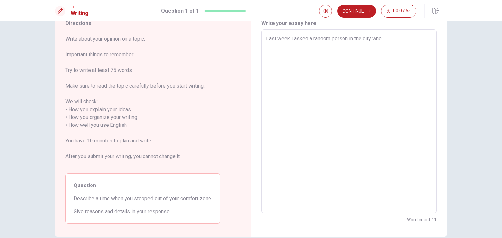
type textarea "x"
type textarea "Last week I asked a random person in the city wher"
type textarea "x"
type textarea "Last week I asked a random person in the city where"
type textarea "x"
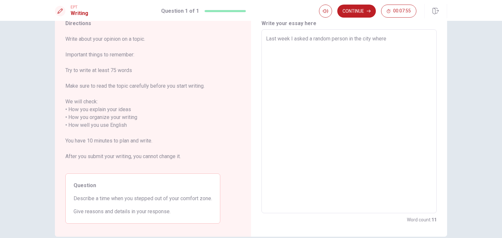
type textarea "Last week I asked a random person in the city where"
type textarea "x"
type textarea "Last week I asked a random person in the city where s"
type textarea "x"
type textarea "Last week I asked a random person in the city where sh"
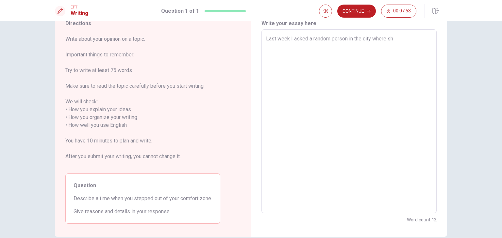
type textarea "x"
type textarea "Last week I asked a random person in the city where she"
type textarea "x"
type textarea "Last week I asked a random person in the city where she"
type textarea "x"
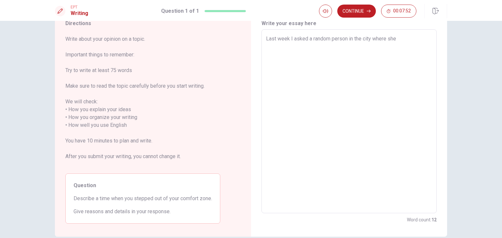
type textarea "Last week I asked a random person in the city where she g"
type textarea "x"
type textarea "Last week I asked a random person in the city where she ge"
type textarea "x"
type textarea "Last week I asked a random person in the city where she get"
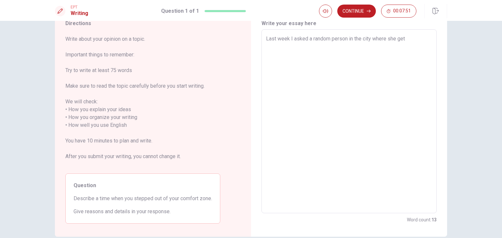
type textarea "x"
type textarea "Last week I asked a random person in the city where she gets"
type textarea "x"
type textarea "Last week I asked a random person in the city where she gets"
type textarea "x"
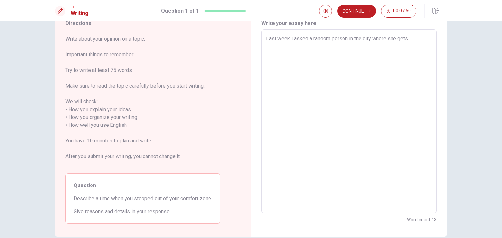
type textarea "Last week I asked a random person in the city where she gets h"
type textarea "x"
type textarea "Last week I asked a random person in the city where she gets he"
type textarea "x"
type textarea "Last week I asked a random person in the city where she gets he"
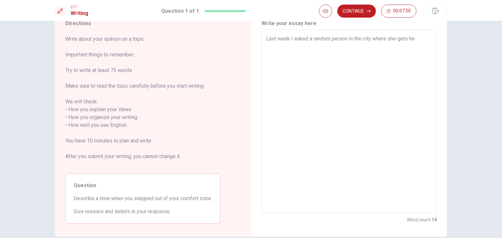
type textarea "x"
type textarea "Last week I asked a random person in the city where she gets he s"
type textarea "x"
type textarea "Last week I asked a random person in the city where she gets he sh"
type textarea "x"
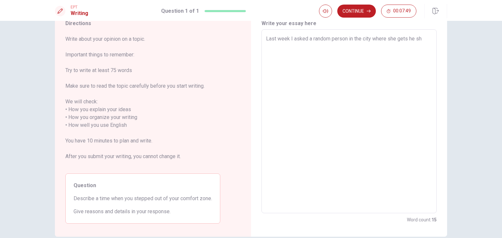
type textarea "Last week I asked a random person in the city where she gets he shi"
type textarea "x"
type textarea "Last week I asked a random person in the city where she gets he shir"
type textarea "x"
type textarea "Last week I asked a random person in the city where she gets he shirt"
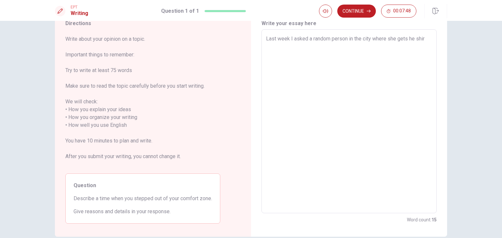
type textarea "x"
type textarea "Last week I asked a random person in the city where she gets he shirt"
type textarea "x"
type textarea "Last week I asked a random person in the city where she gets he shirt f"
type textarea "x"
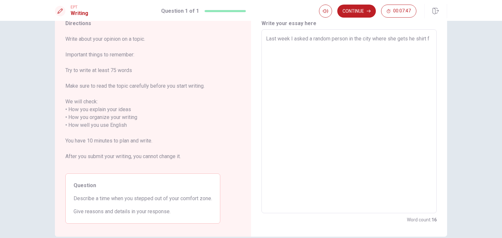
type textarea "Last week I asked a random person in the city where she gets he shirt fr"
type textarea "x"
type textarea "Last week I asked a random person in the city where she gets he shirt fro"
type textarea "x"
type textarea "Last week I asked a random person in the city where she gets he shirt from"
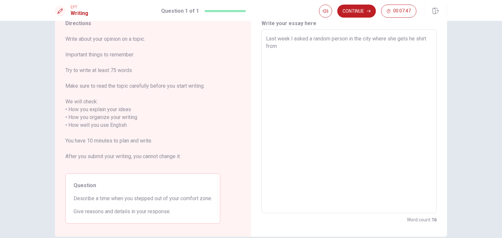
type textarea "x"
type textarea "Last week I asked a random person in the city where she gets he shirt frome"
type textarea "x"
type textarea "Last week I asked a random person in the city where she gets he shirt frome"
type textarea "x"
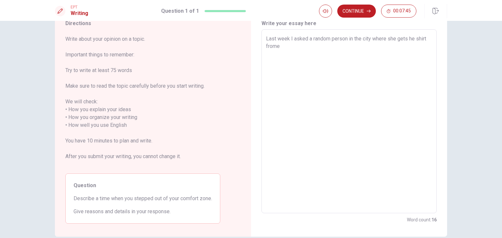
type textarea "Last week I asked a random person in the city where she gets he shirt frome"
type textarea "x"
type textarea "Last week I asked a random person in the city where she gets he shirt frome."
type textarea "x"
type textarea "Last week I asked a random person in the city where she gets he shirt frome."
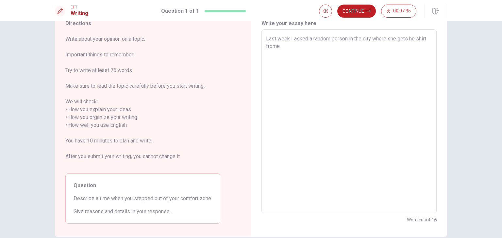
type textarea "x"
type textarea "Last week I asked a random person in the city where she gets her shirt frome."
type textarea "x"
type textarea "Last week I asked a random person in the city where she gets her shirt frome. I"
type textarea "x"
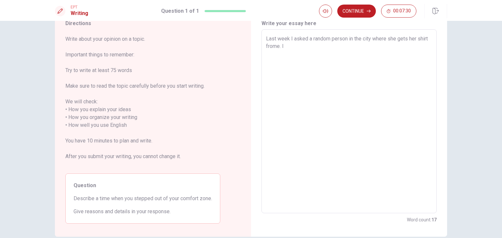
type textarea "Last week I asked a random person in the city where she gets her shirt frome. I"
type textarea "x"
type textarea "Last week I asked a random person in the city where she gets her shirt frome. I…"
type textarea "x"
type textarea "Last week I asked a random person in the city where she gets her shirt frome. I…"
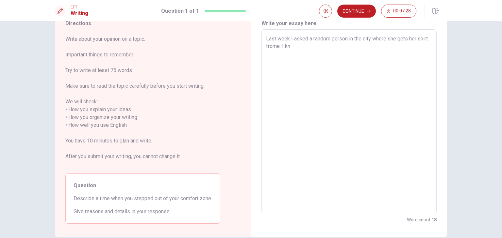
type textarea "x"
type textarea "Last week I asked a random person in the city where she gets her shirt frome. I…"
type textarea "x"
type textarea "Last week I asked a random person in the city where she gets her shirt frome. I…"
type textarea "x"
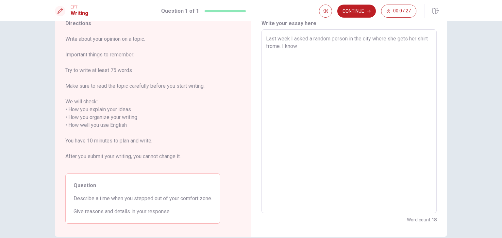
type textarea "Last week I asked a random person in the city where she gets her shirt frome. I…"
type textarea "x"
type textarea "Last week I asked a random person in the city where she gets her shirt frome. I…"
type textarea "x"
type textarea "Last week I asked a random person in the city where she gets her shirt frome. I…"
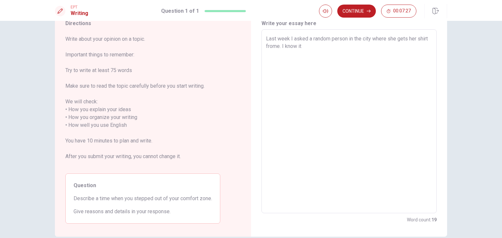
type textarea "x"
type textarea "Last week I asked a random person in the city where she gets her shirt frome. I…"
type textarea "x"
type textarea "Last week I asked a random person in the city where she gets her shirt frome. I…"
type textarea "x"
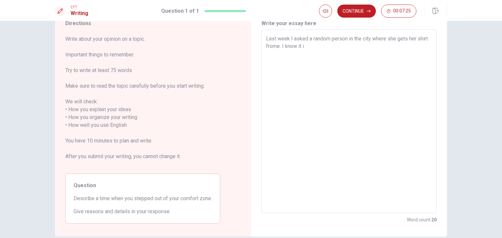
type textarea "Last week I asked a random person in the city where she gets her shirt frome. I…"
type textarea "x"
type textarea "Last week I asked a random person in the city where she gets her shirt frome. I…"
type textarea "x"
type textarea "Last week I asked a random person in the city where she gets her shirt frome. I…"
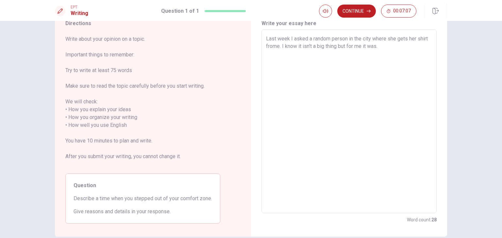
click at [314, 91] on textarea "Last week I asked a random person in the city where she gets her shirt frome. I…" at bounding box center [349, 121] width 166 height 173
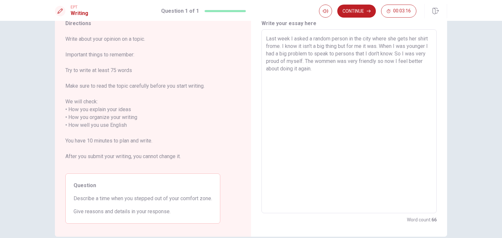
click at [271, 64] on textarea "Last week I asked a random person in the city where she gets her shirt frome. I…" at bounding box center [349, 121] width 166 height 173
click at [329, 67] on textarea "Last week I asked a random person in the city where she gets her shirt frome. I…" at bounding box center [349, 121] width 166 height 173
click at [323, 24] on span at bounding box center [325, 23] width 24 height 9
drag, startPoint x: 323, startPoint y: 24, endPoint x: 371, endPoint y: 39, distance: 50.1
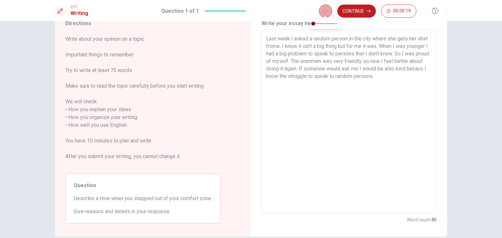
click at [321, 9] on button "button" at bounding box center [325, 11] width 13 height 13
drag, startPoint x: 320, startPoint y: 24, endPoint x: 377, endPoint y: 38, distance: 58.4
click at [377, 38] on body "This site uses cookies, as explained in our Privacy Policy . If you agree to th…" at bounding box center [251, 119] width 502 height 238
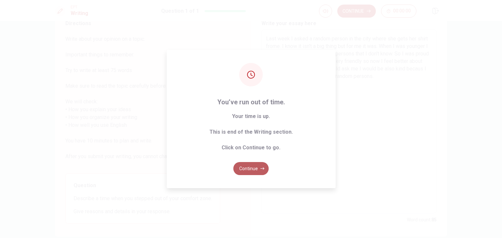
click at [257, 168] on button "Continue" at bounding box center [250, 168] width 35 height 13
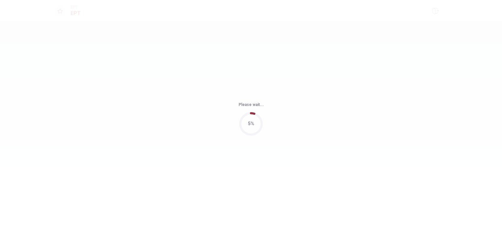
scroll to position [0, 0]
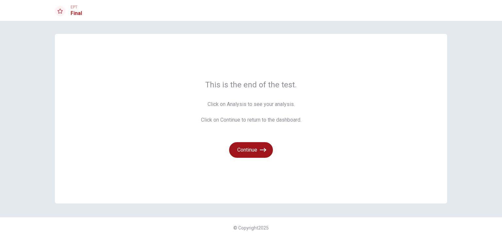
click at [264, 150] on icon "button" at bounding box center [263, 150] width 7 height 4
